Goal: Transaction & Acquisition: Subscribe to service/newsletter

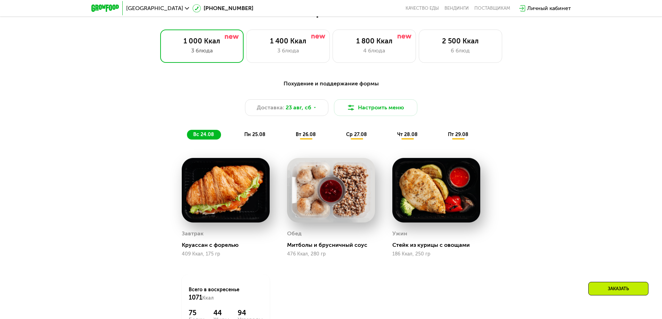
scroll to position [387, 0]
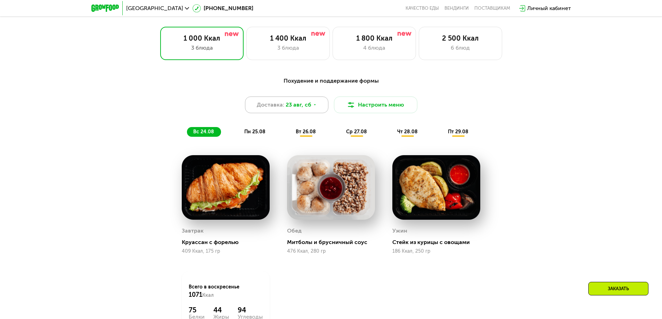
click at [289, 109] on span "23 авг, сб" at bounding box center [298, 105] width 26 height 8
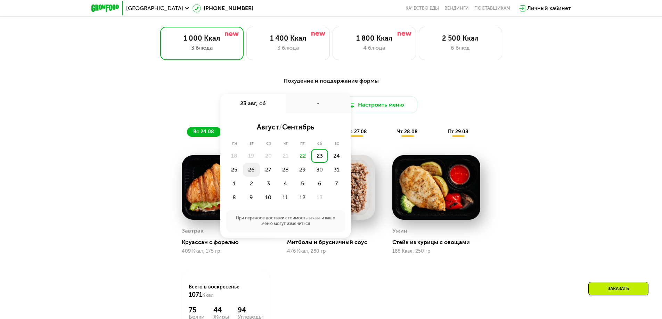
click at [260, 174] on div "26" at bounding box center [268, 170] width 17 height 14
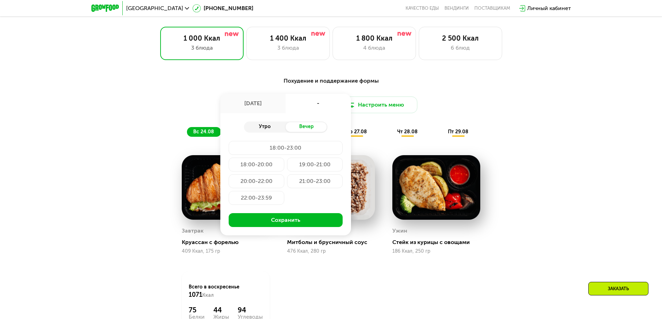
click at [275, 129] on div "Утро" at bounding box center [265, 127] width 42 height 10
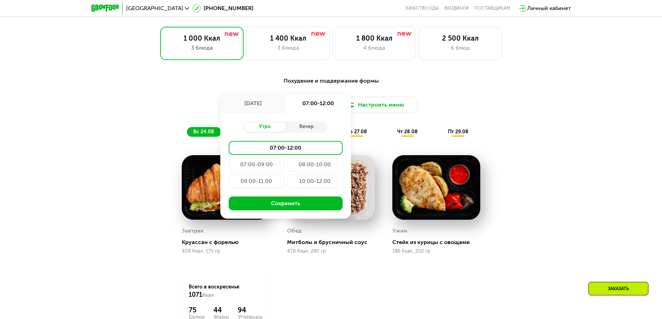
click at [330, 183] on div "10:00-12:00" at bounding box center [315, 181] width 56 height 14
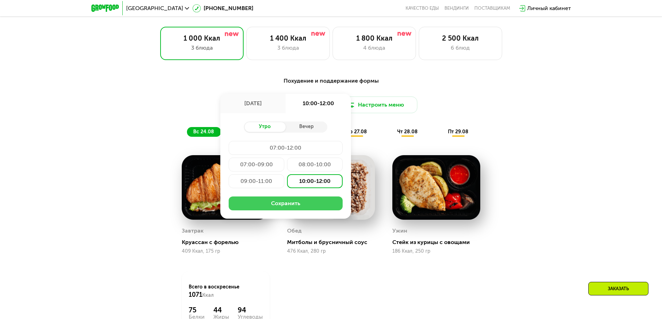
click at [327, 205] on button "Сохранить" at bounding box center [285, 204] width 114 height 14
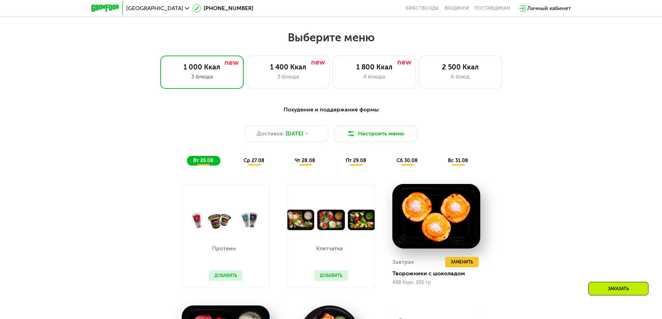
scroll to position [347, 0]
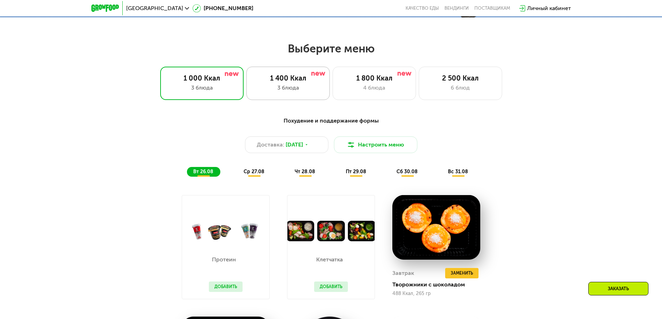
click at [313, 89] on div "3 блюда" at bounding box center [287, 88] width 69 height 8
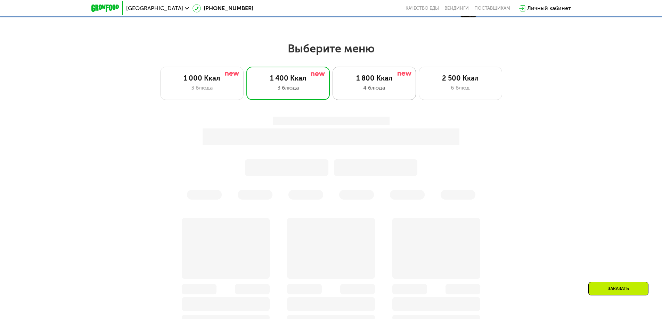
click at [384, 91] on div "4 блюда" at bounding box center [374, 88] width 69 height 8
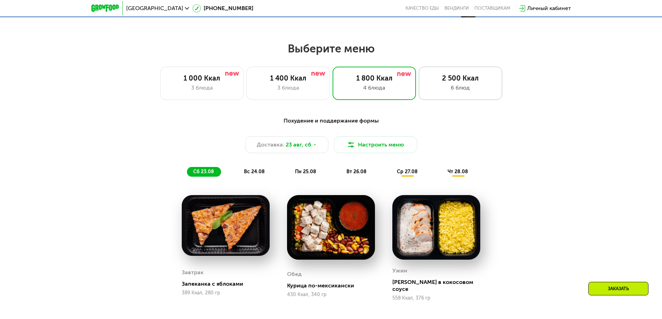
click at [469, 98] on div "2 500 Ккал 6 блюд" at bounding box center [459, 83] width 83 height 33
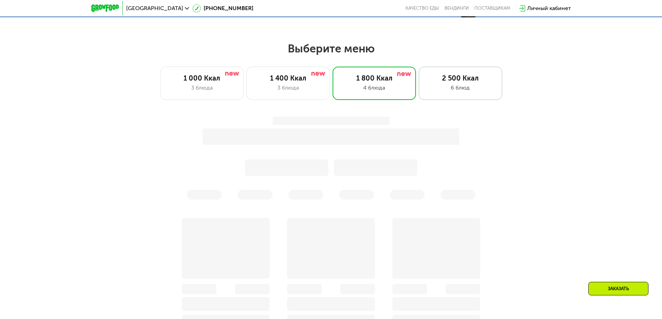
click at [471, 92] on div "6 блюд" at bounding box center [460, 88] width 69 height 8
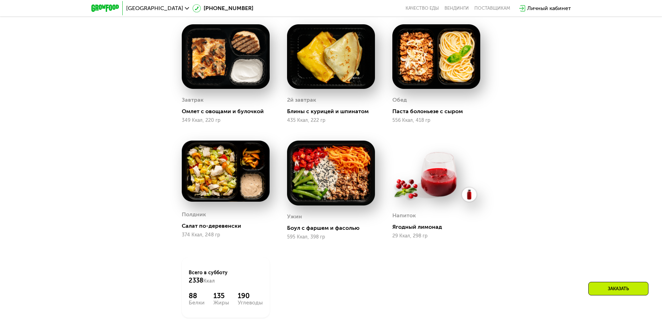
scroll to position [451, 0]
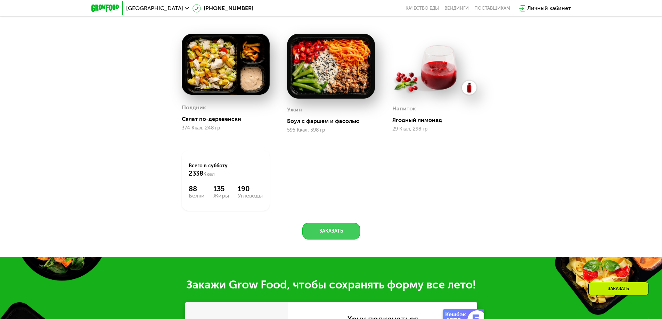
click at [338, 234] on button "Заказать" at bounding box center [331, 231] width 58 height 17
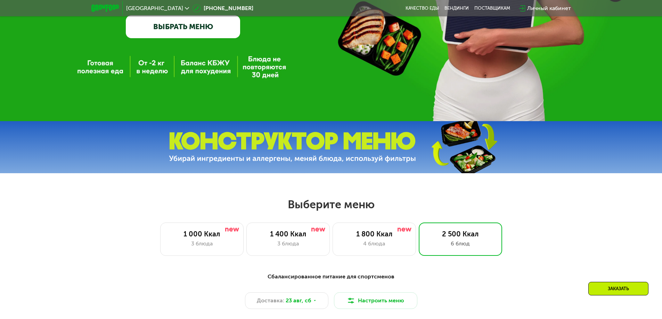
scroll to position [190, 0]
